Goal: Book appointment/travel/reservation

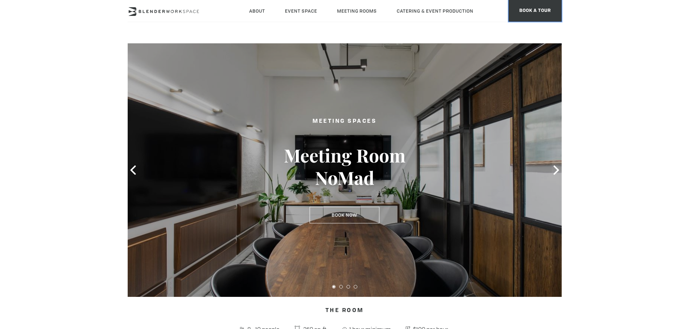
click at [537, 14] on span "BOOK A TOUR" at bounding box center [534, 11] width 53 height 22
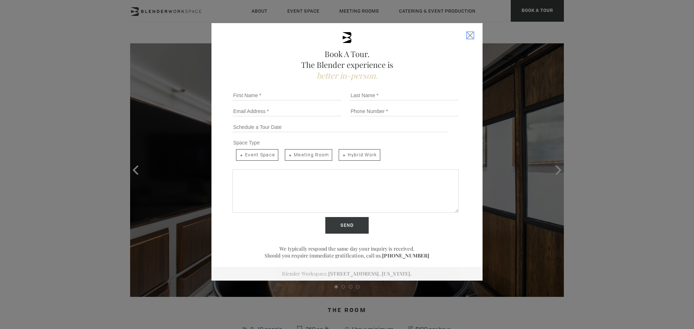
click at [467, 33] on div "Close form" at bounding box center [470, 35] width 7 height 7
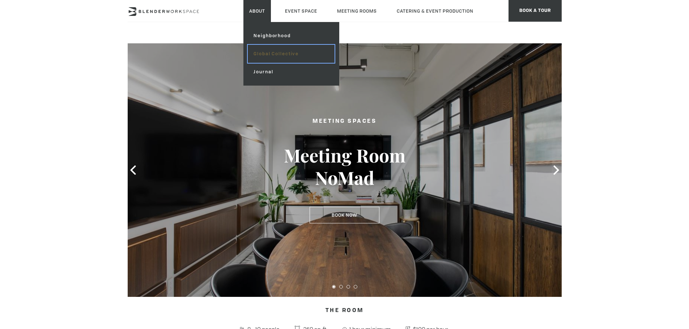
click at [270, 56] on link "Global Collective" at bounding box center [291, 54] width 86 height 18
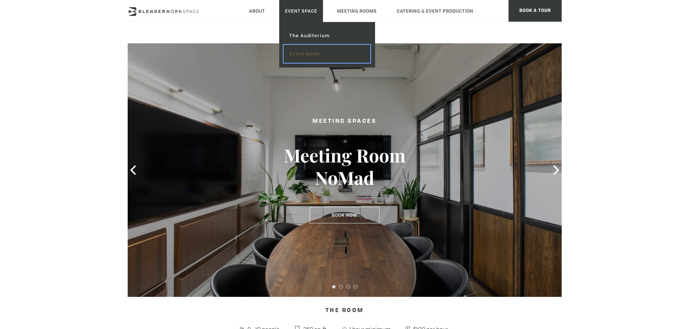
click at [310, 51] on link "Event Suite" at bounding box center [326, 54] width 86 height 18
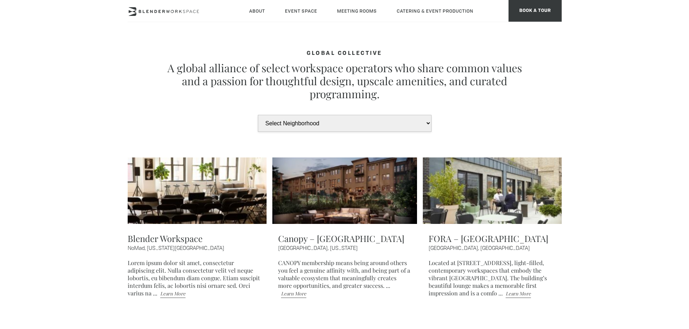
type div "[DATE]"
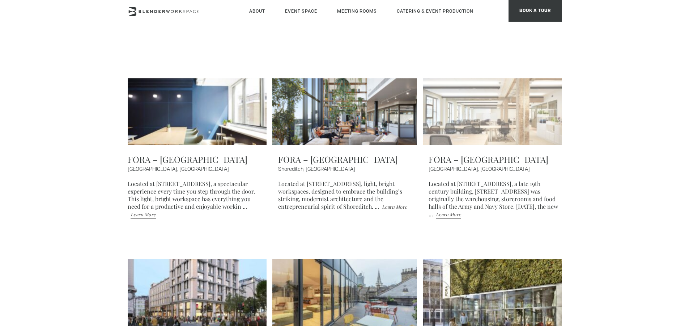
scroll to position [624, 0]
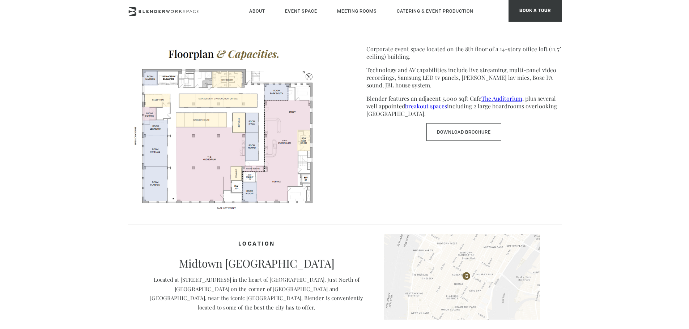
scroll to position [380, 0]
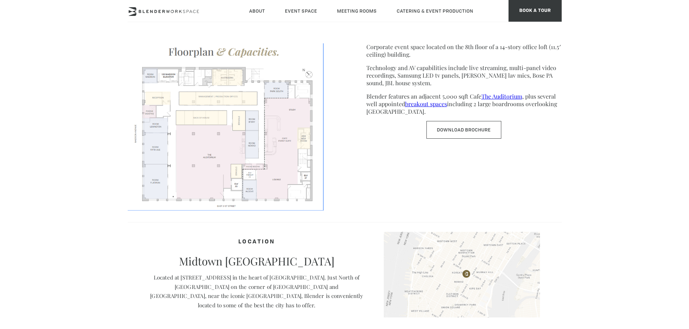
click at [258, 129] on img at bounding box center [225, 124] width 195 height 169
